Goal: Navigation & Orientation: Understand site structure

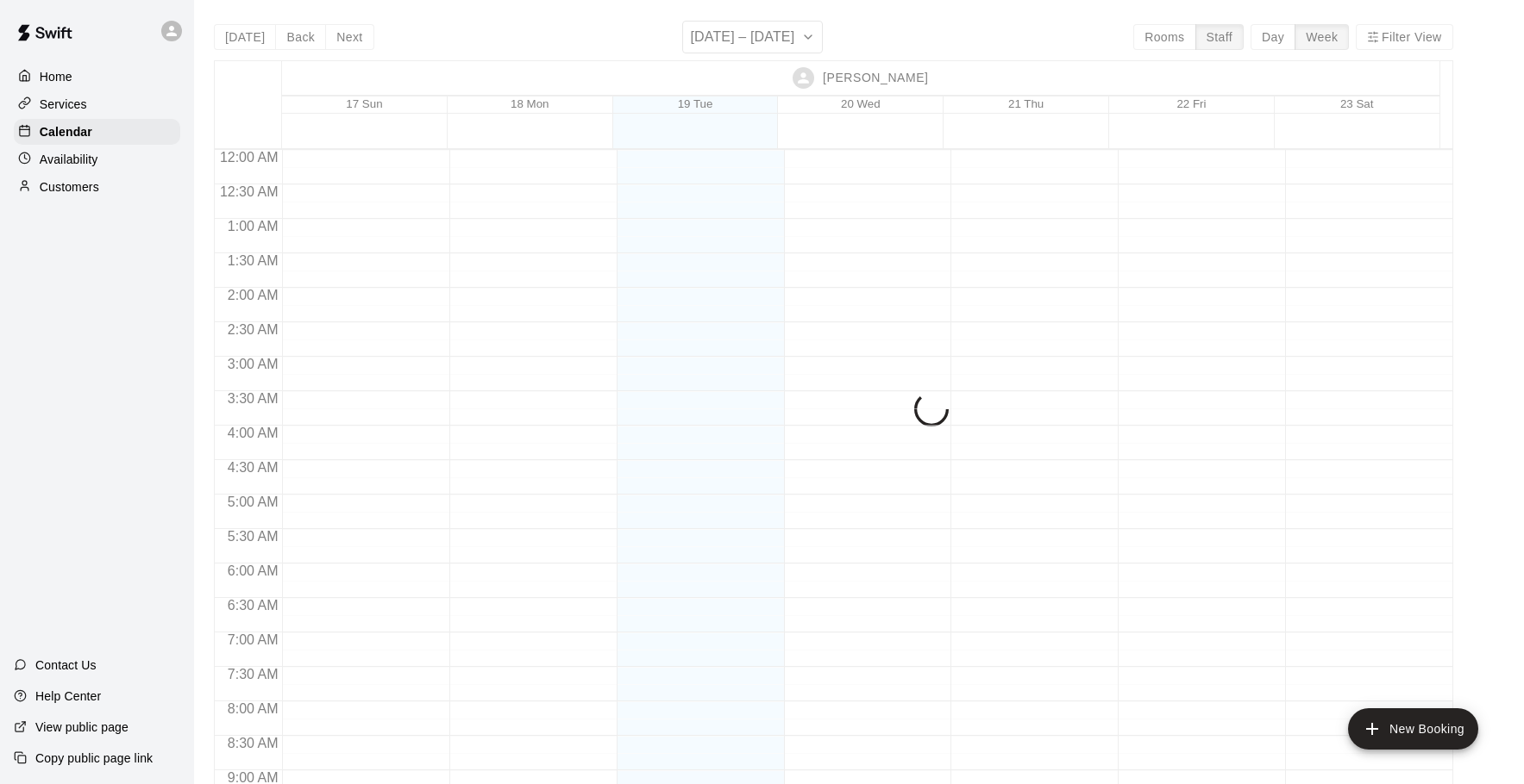
scroll to position [944, 0]
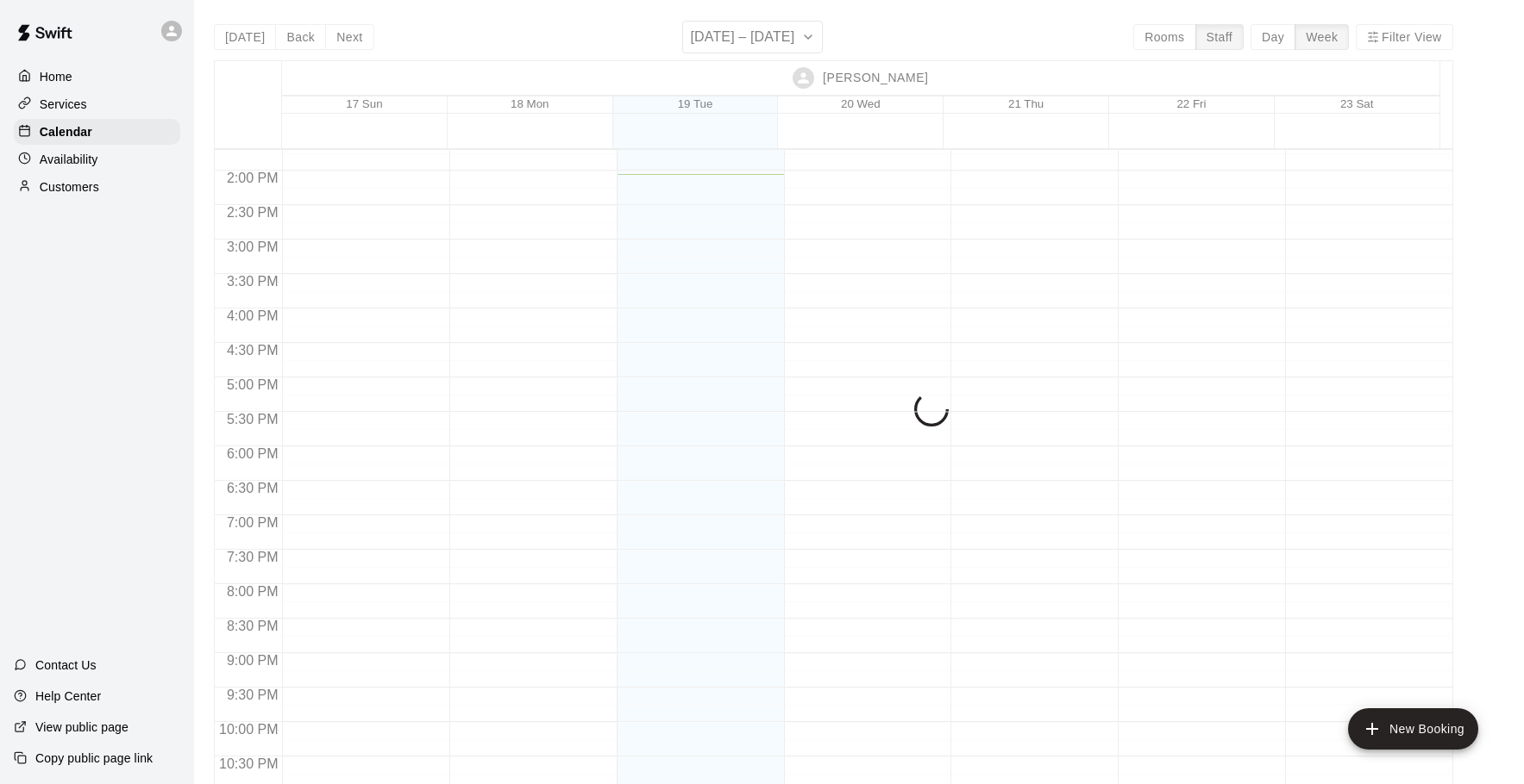
click at [807, 3] on main "[DATE] Back Next [DATE] – [DATE] Rooms Staff Day Week Filter View [PERSON_NAME]…" at bounding box center [859, 405] width 1330 height 812
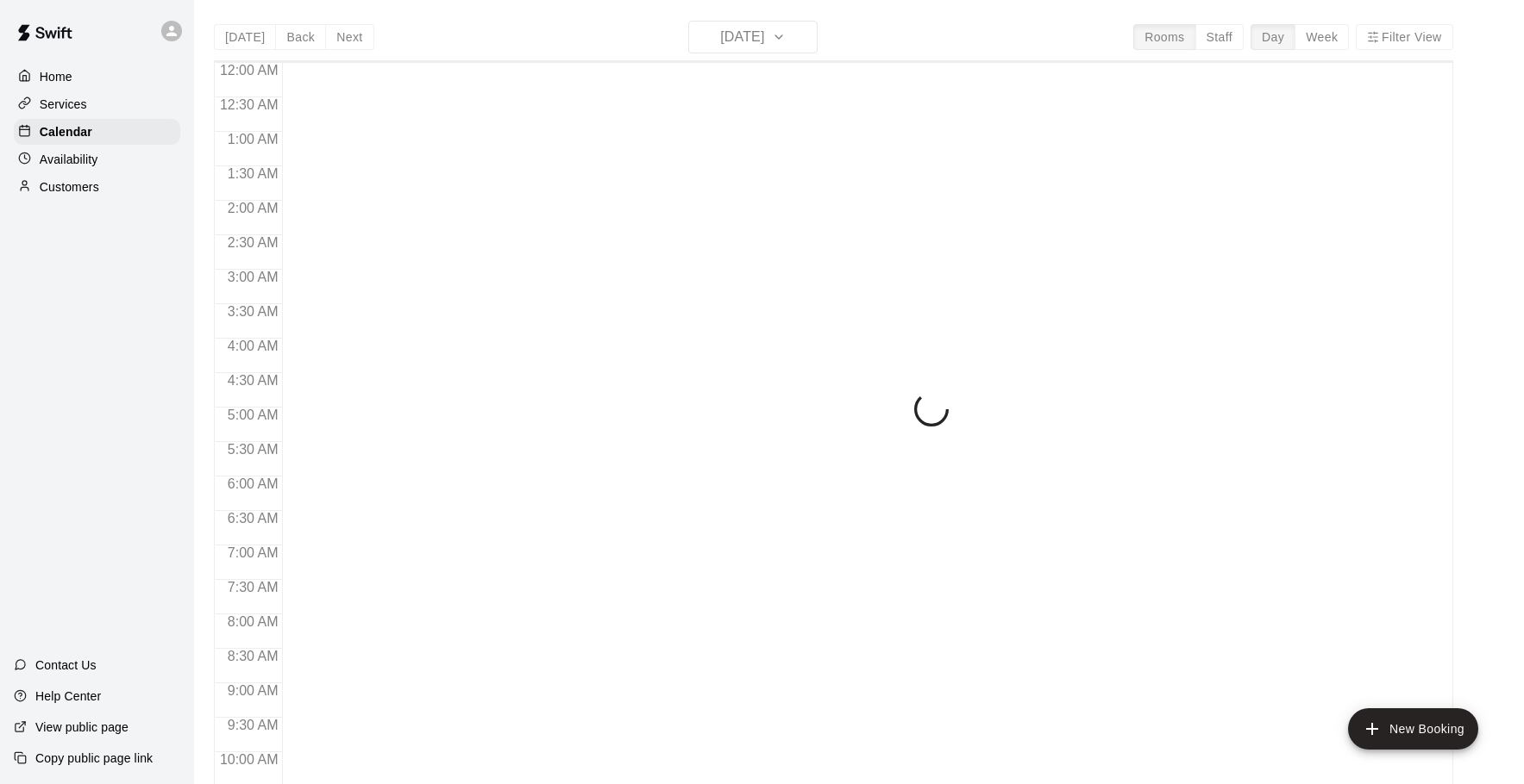
scroll to position [913, 0]
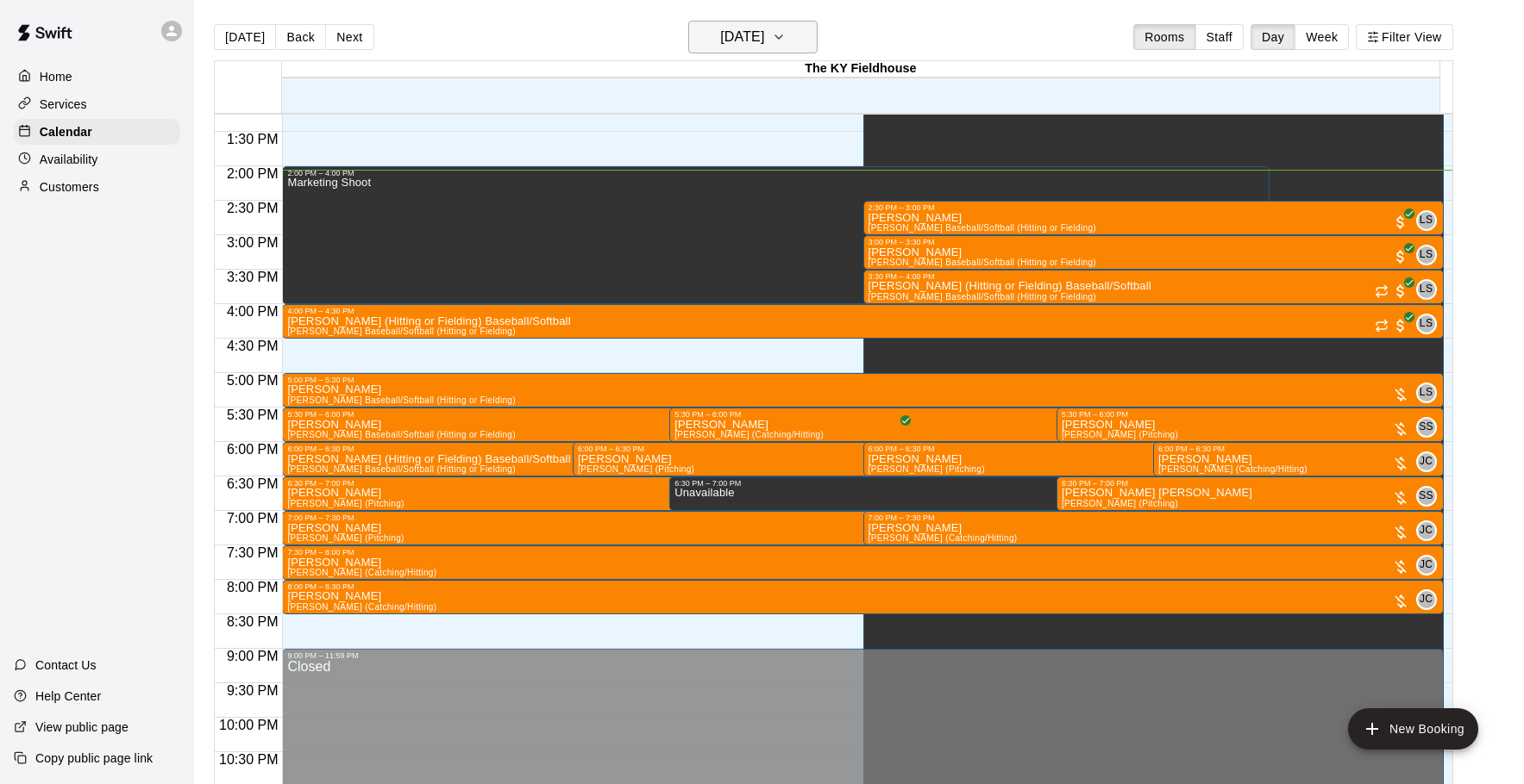
click at [764, 37] on h6 "Tuesday Aug 19" at bounding box center [741, 37] width 44 height 24
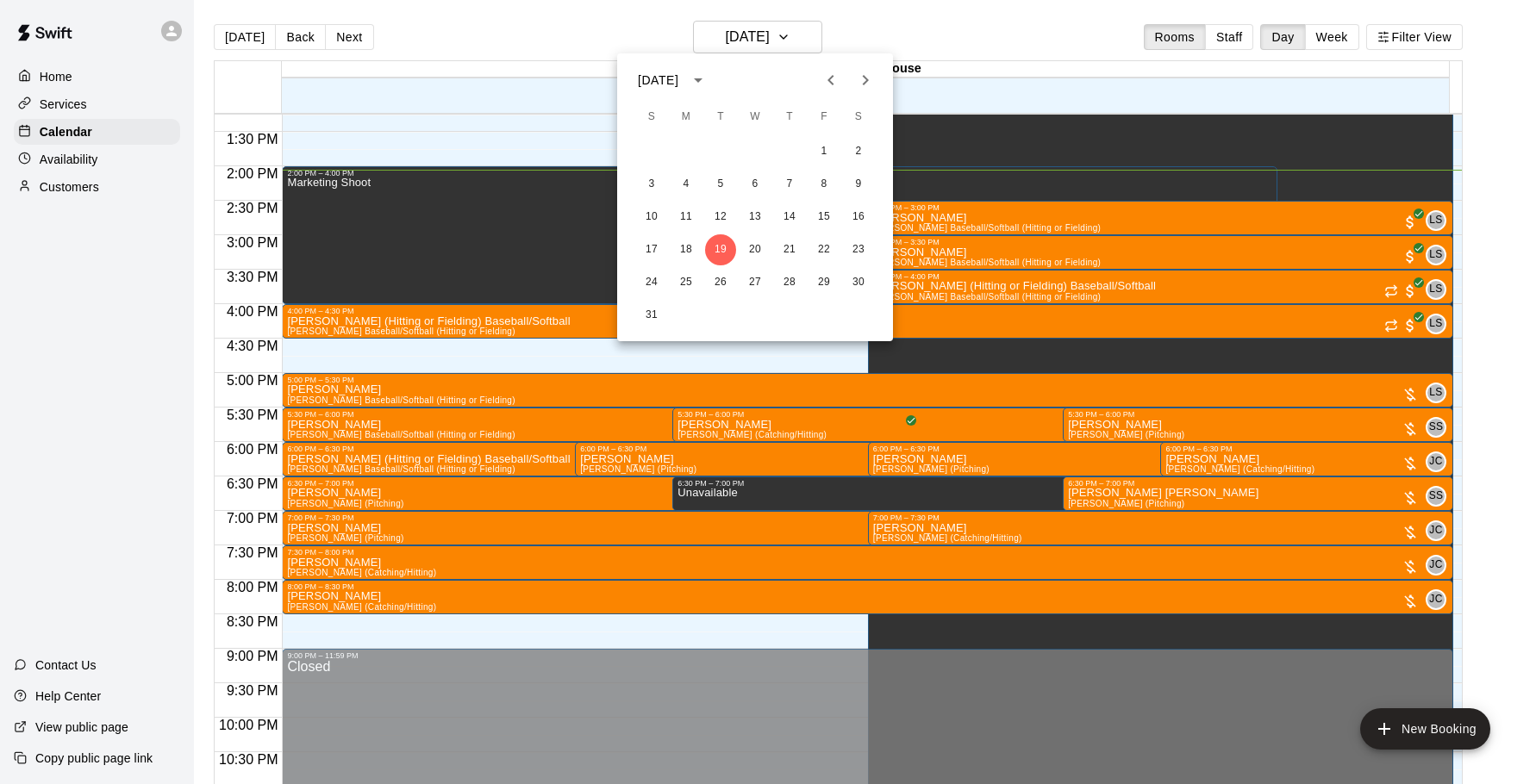
click at [1323, 35] on div at bounding box center [768, 392] width 1536 height 784
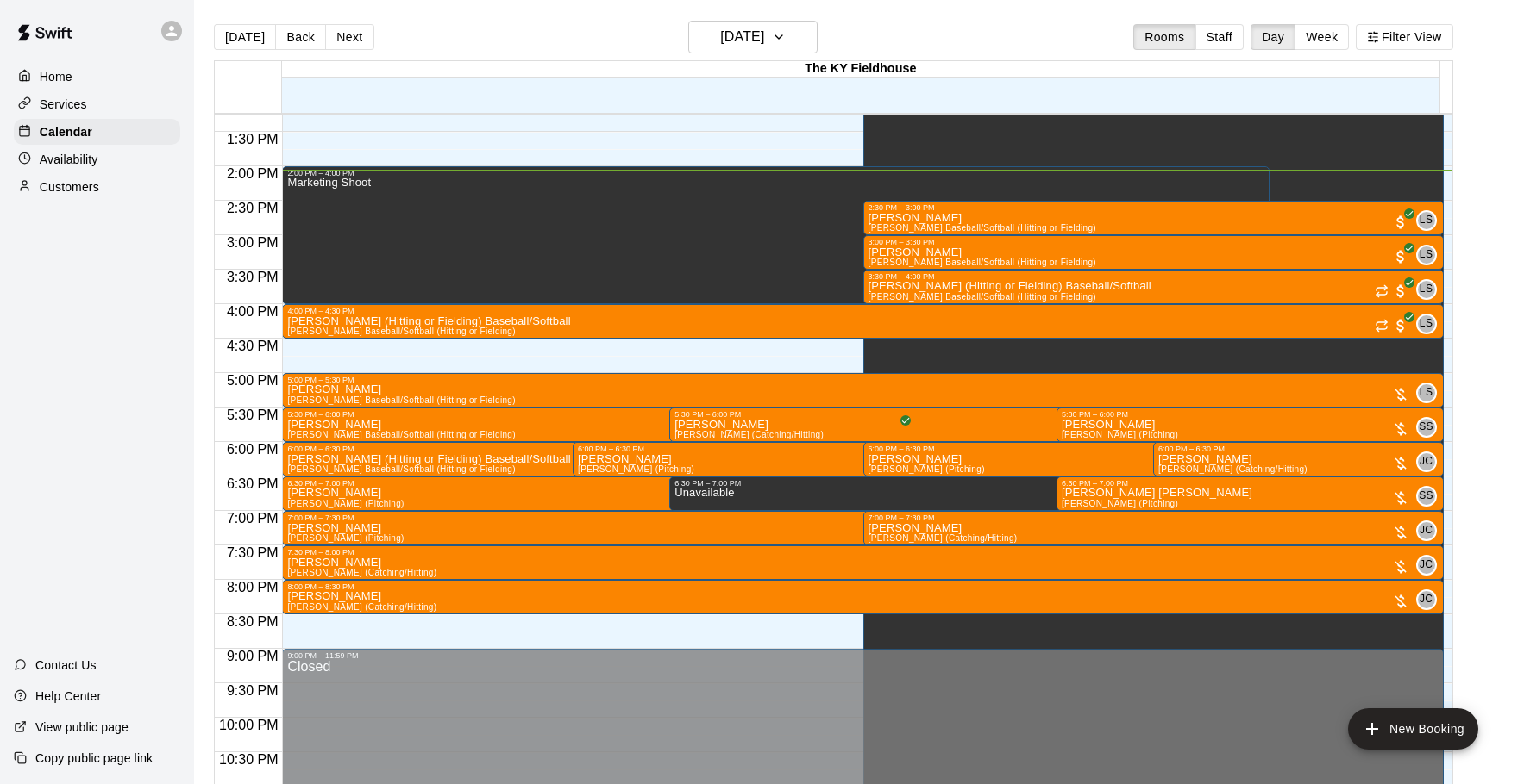
click at [1315, 37] on button "Week" at bounding box center [1322, 37] width 54 height 26
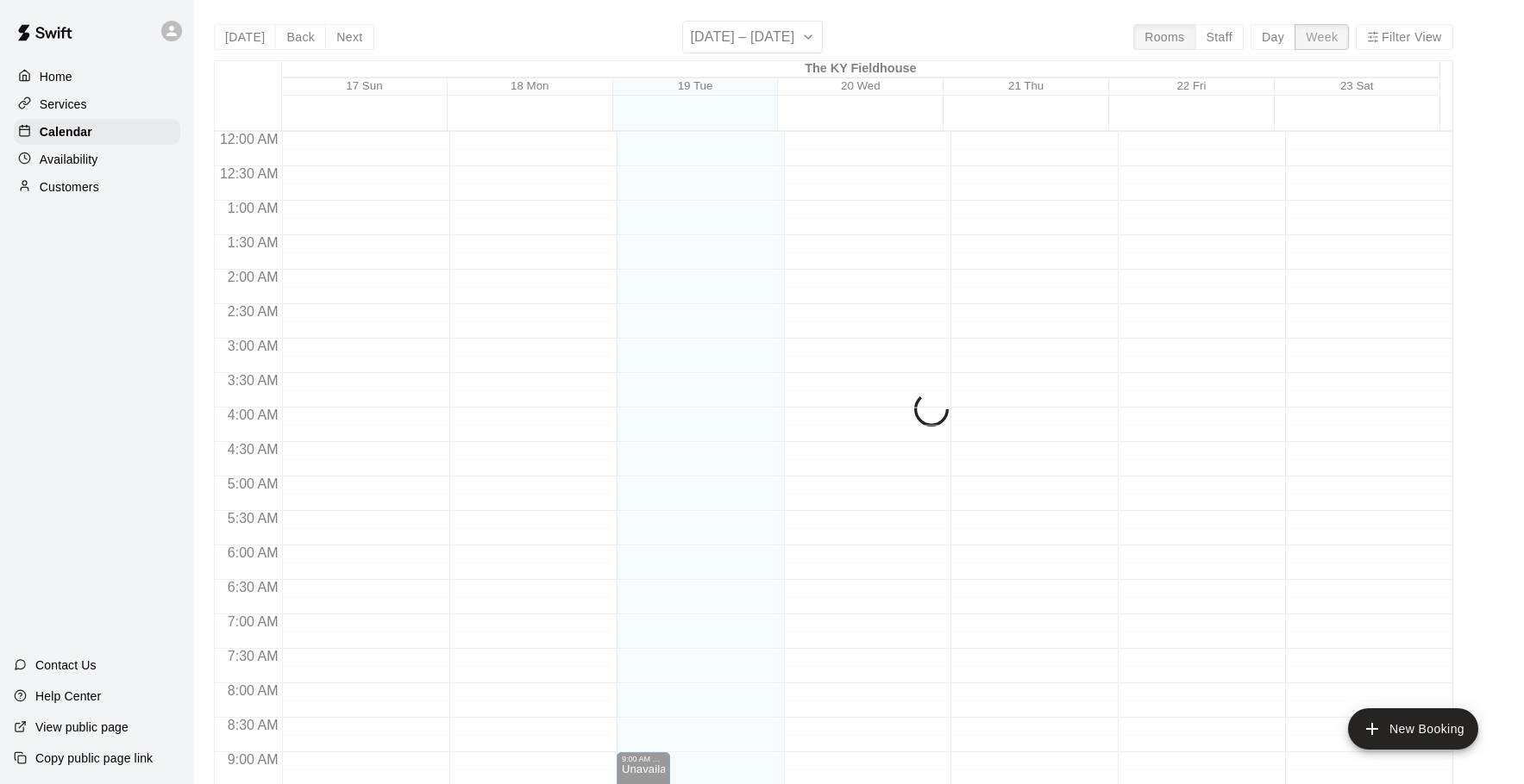
scroll to position [969, 0]
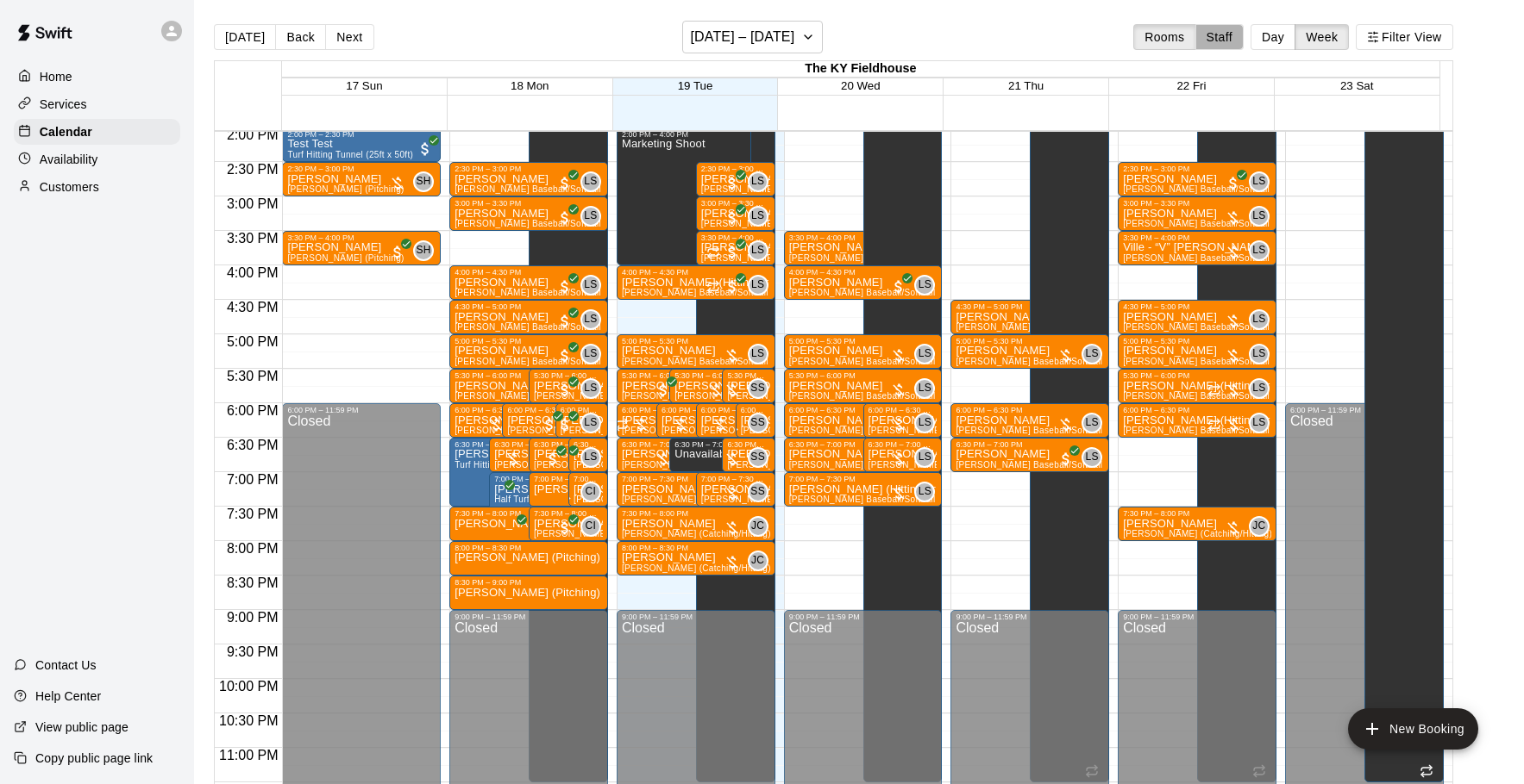
click at [1243, 41] on button "Staff" at bounding box center [1219, 37] width 49 height 26
